Goal: Check status: Check status

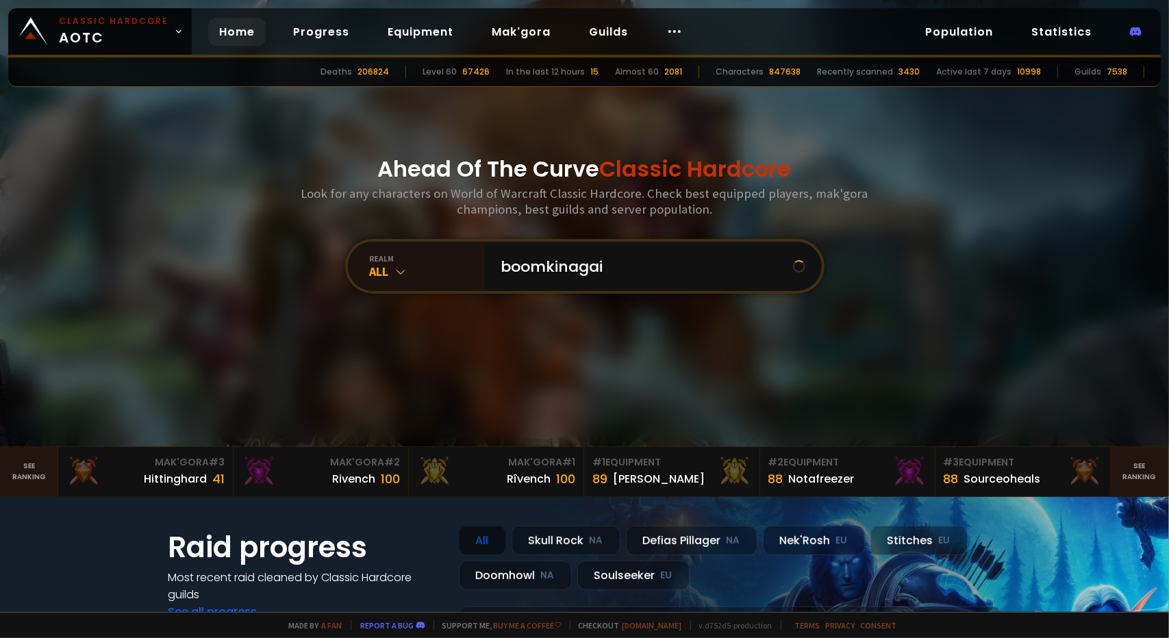
type input "boomkinagain"
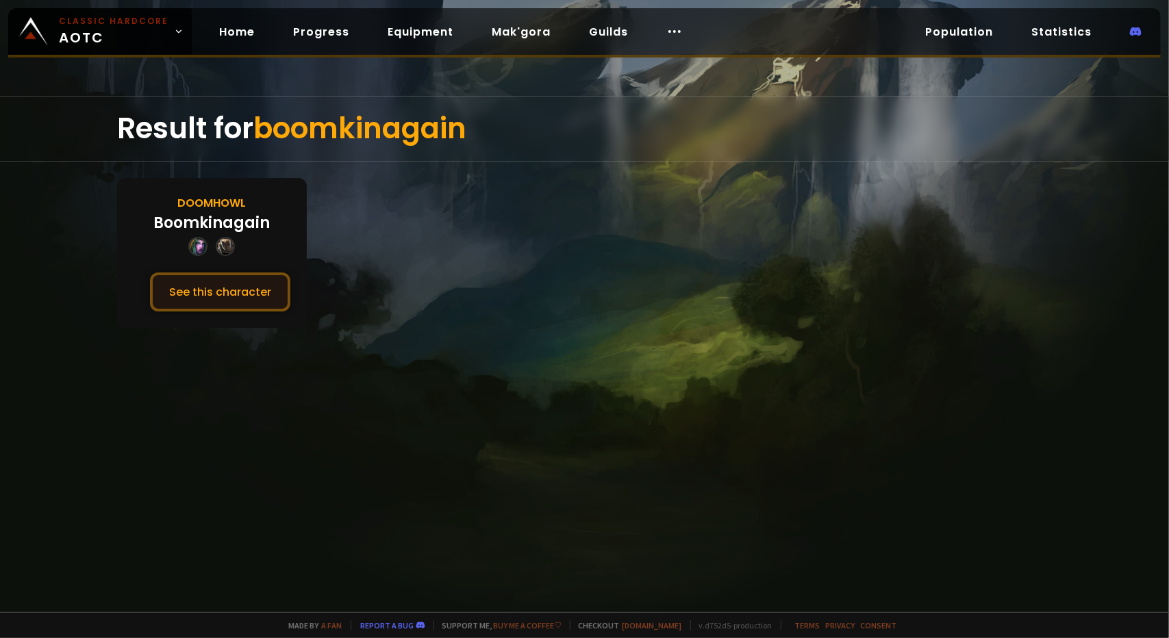
click at [242, 299] on button "See this character" at bounding box center [220, 292] width 140 height 39
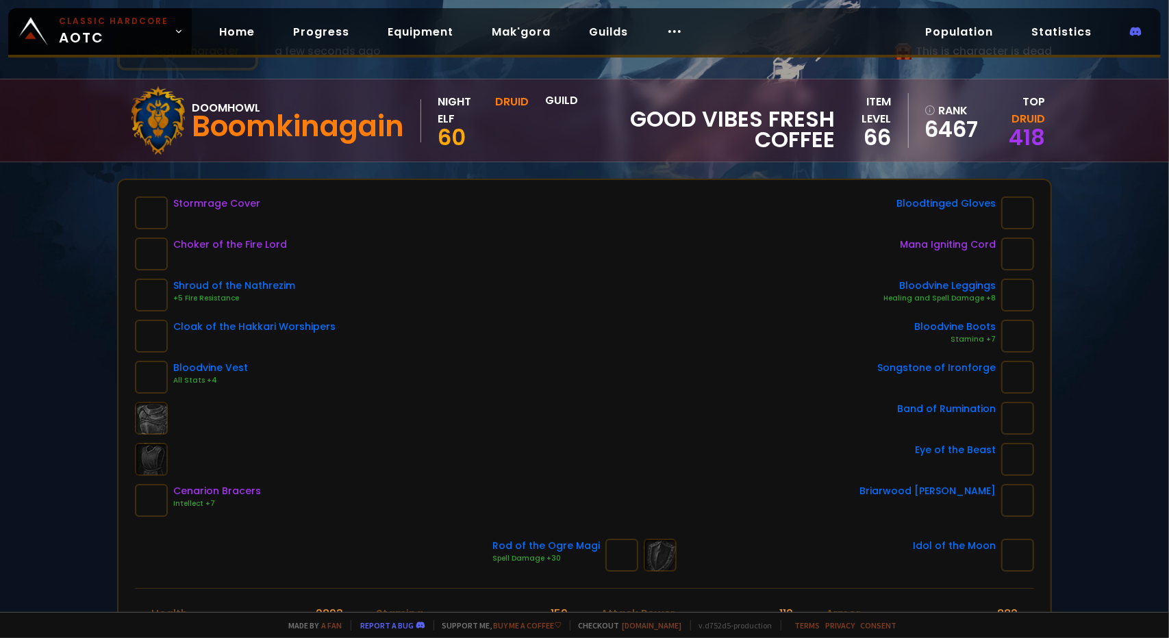
scroll to position [68, 0]
